Goal: Navigation & Orientation: Find specific page/section

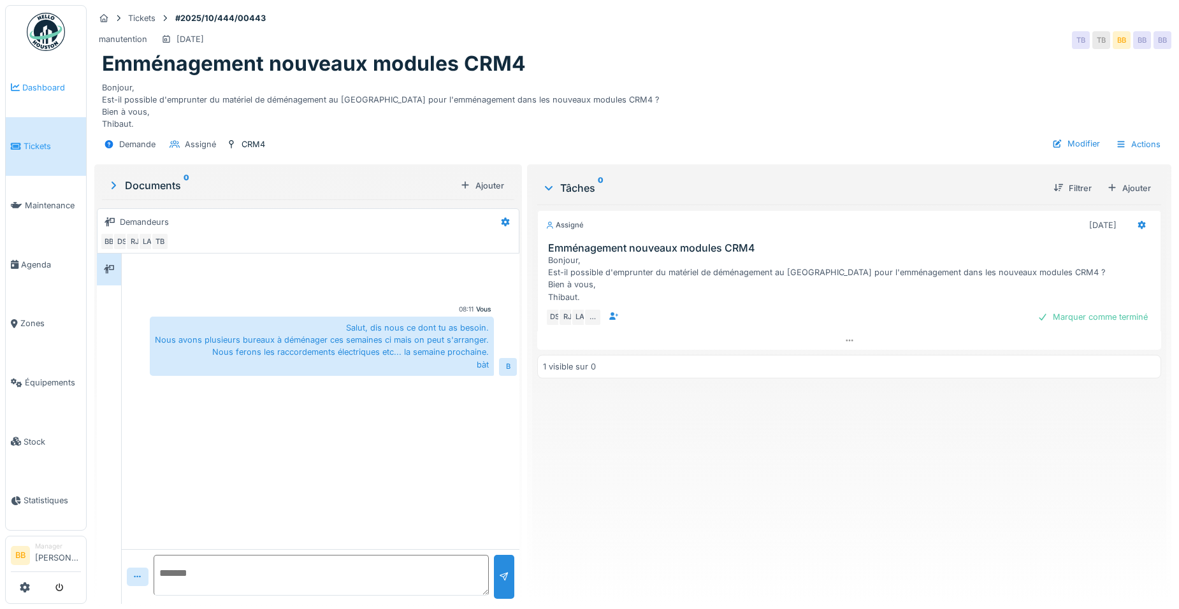
scroll to position [10, 0]
click at [40, 96] on link "Dashboard" at bounding box center [46, 87] width 80 height 59
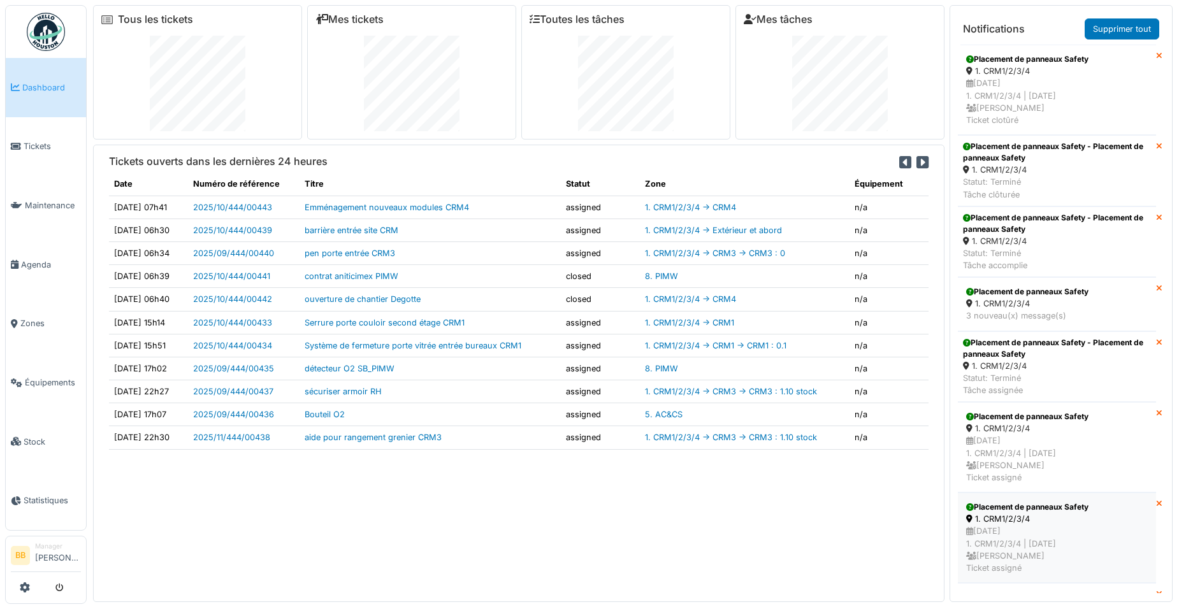
click at [1087, 506] on div "Placement de panneaux Safety" at bounding box center [1057, 507] width 182 height 11
click at [1073, 470] on div "12/10/2025 1. CRM1/2/3/4 | Il y a 4 jour(s) Benoit Benecchi Ticket assigné" at bounding box center [1057, 459] width 182 height 49
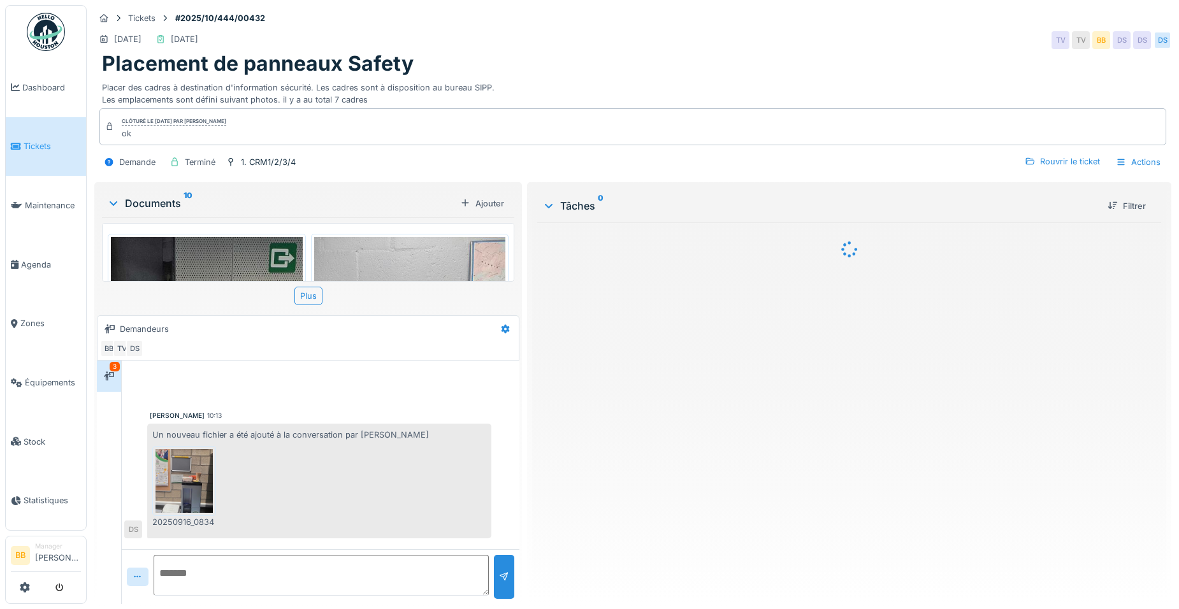
scroll to position [270, 0]
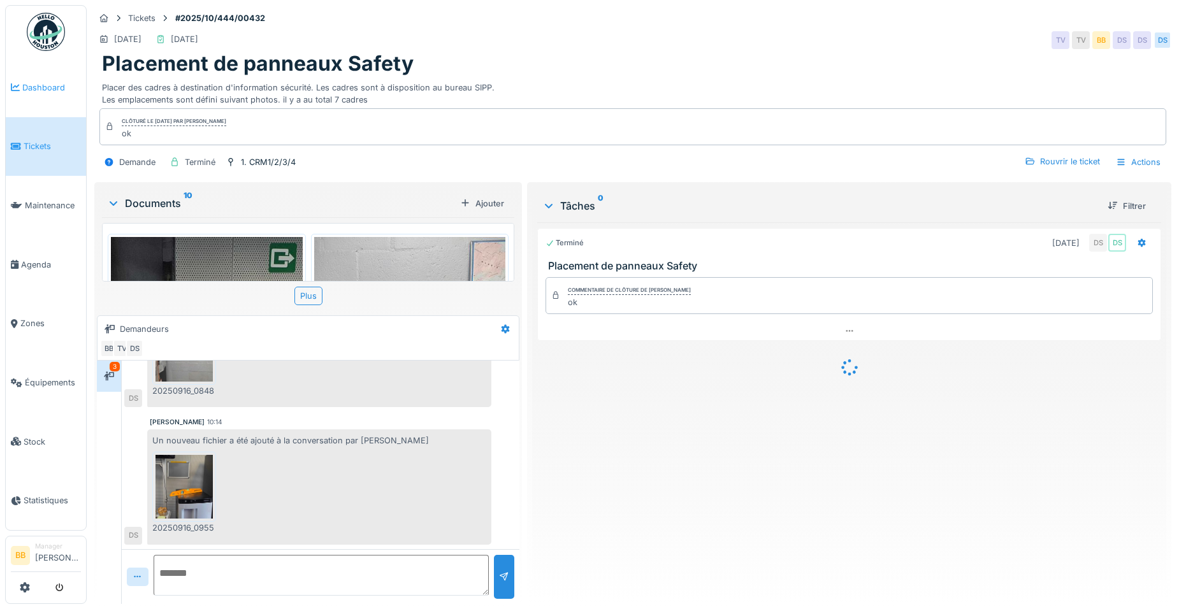
click at [38, 96] on link "Dashboard" at bounding box center [46, 87] width 80 height 59
